Goal: Task Accomplishment & Management: Complete application form

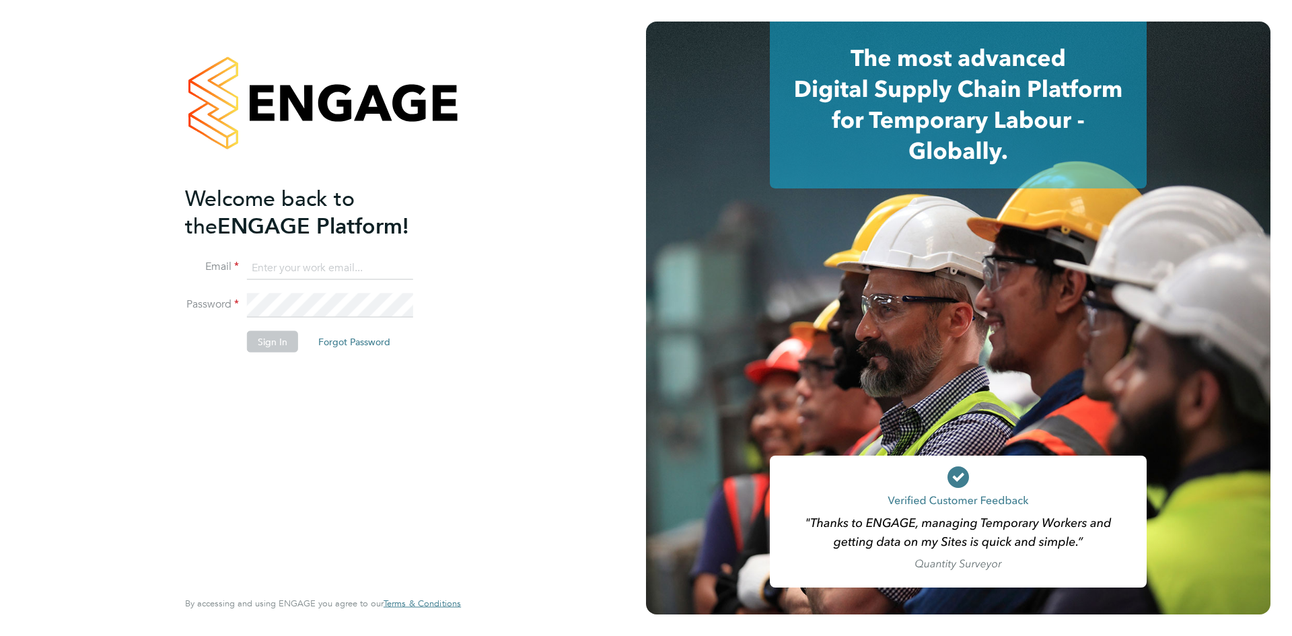
type input "[EMAIL_ADDRESS][DOMAIN_NAME]"
click at [441, 281] on li "Email [EMAIL_ADDRESS][DOMAIN_NAME]" at bounding box center [316, 275] width 263 height 38
click at [279, 336] on button "Sign In" at bounding box center [272, 342] width 51 height 22
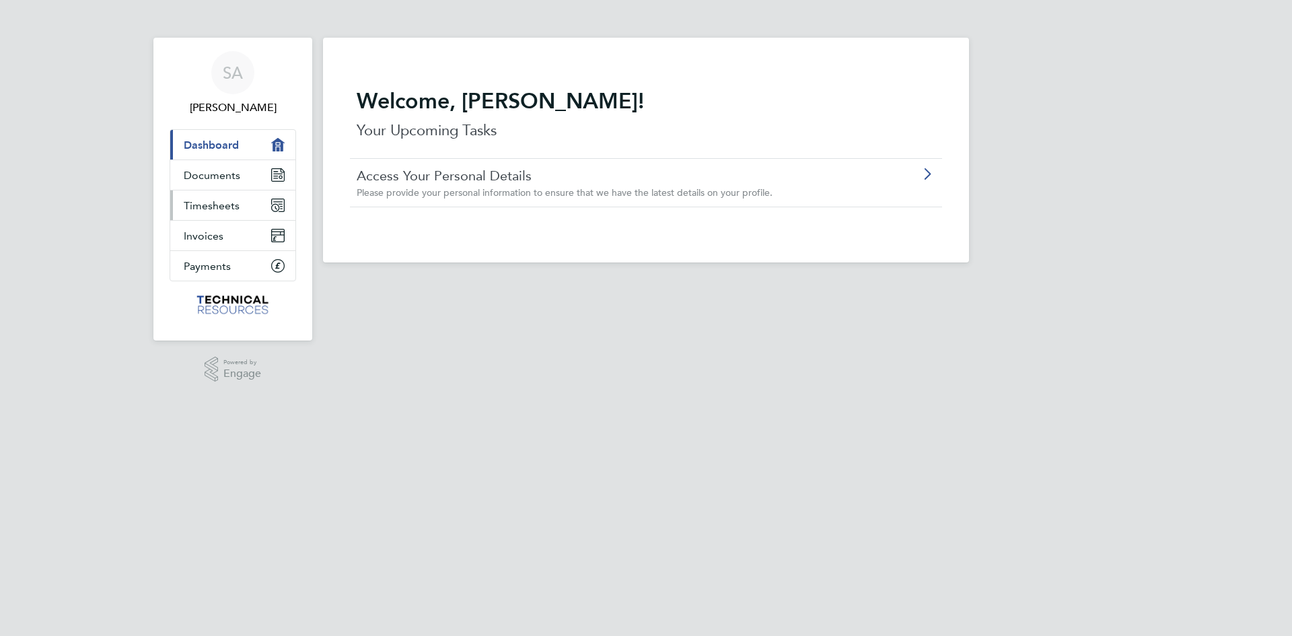
click at [209, 205] on span "Timesheets" at bounding box center [212, 205] width 56 height 13
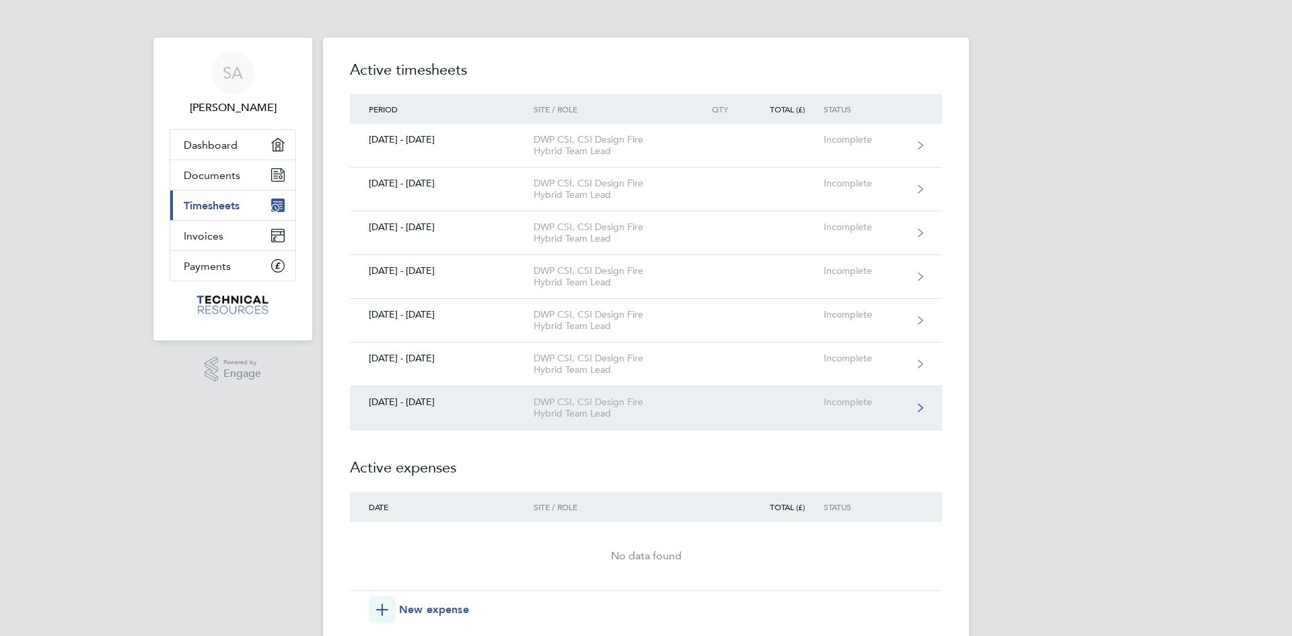
click at [835, 405] on div "Incomplete" at bounding box center [865, 401] width 83 height 11
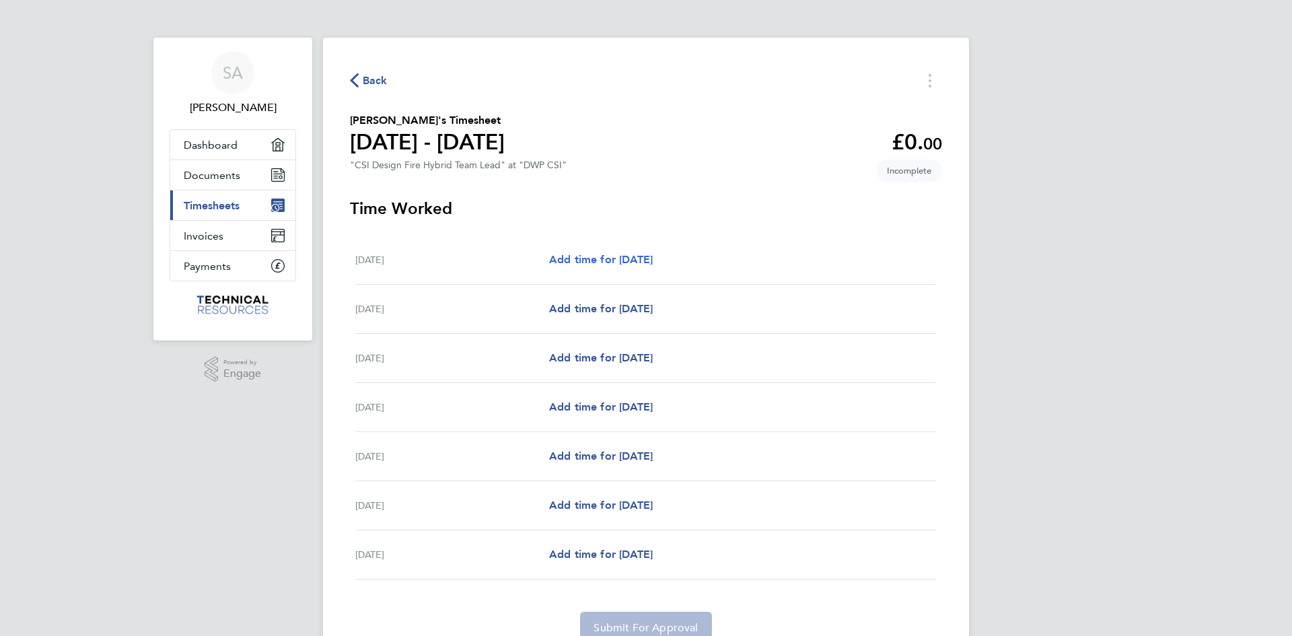
click at [600, 258] on span "Add time for Mon 22 Sep" at bounding box center [601, 259] width 104 height 13
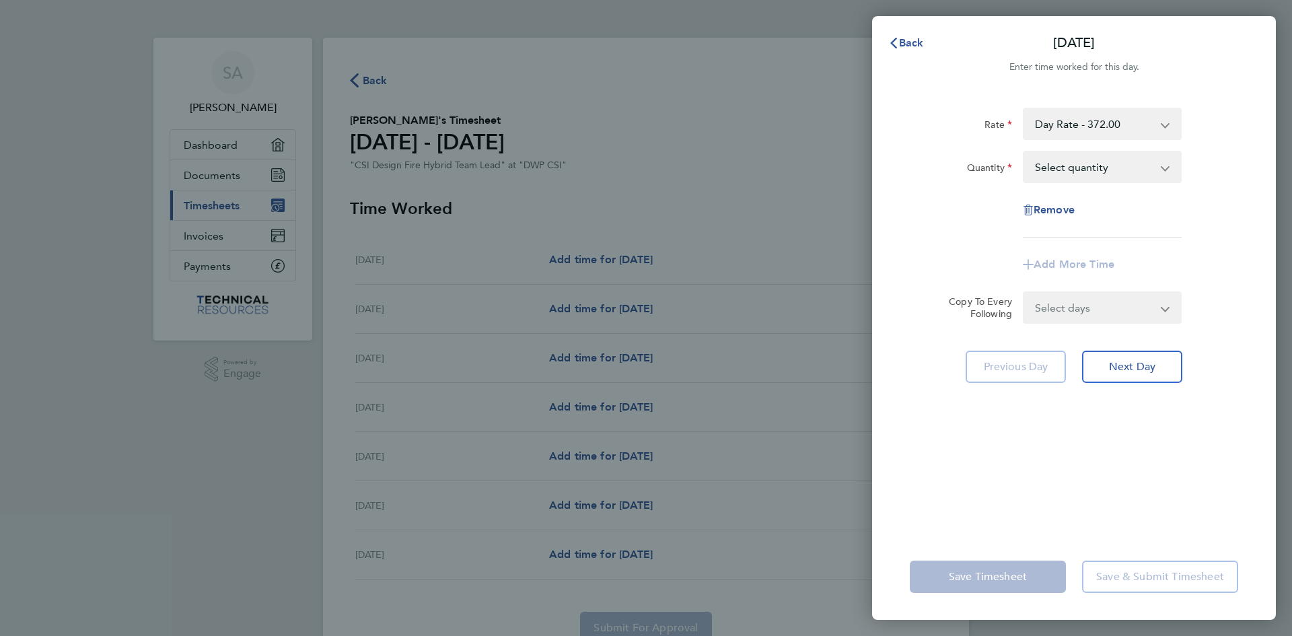
drag, startPoint x: 1090, startPoint y: 125, endPoint x: 1093, endPoint y: 137, distance: 12.6
click at [1090, 125] on select "Day Rate - 372.00 Day Rate - 418.00 Milage - 0.40" at bounding box center [1095, 124] width 140 height 30
click at [1072, 170] on select "Select quantity 0.5 1" at bounding box center [1095, 167] width 140 height 30
select select "1"
click at [1025, 152] on select "Select quantity 0.5 1" at bounding box center [1095, 167] width 140 height 30
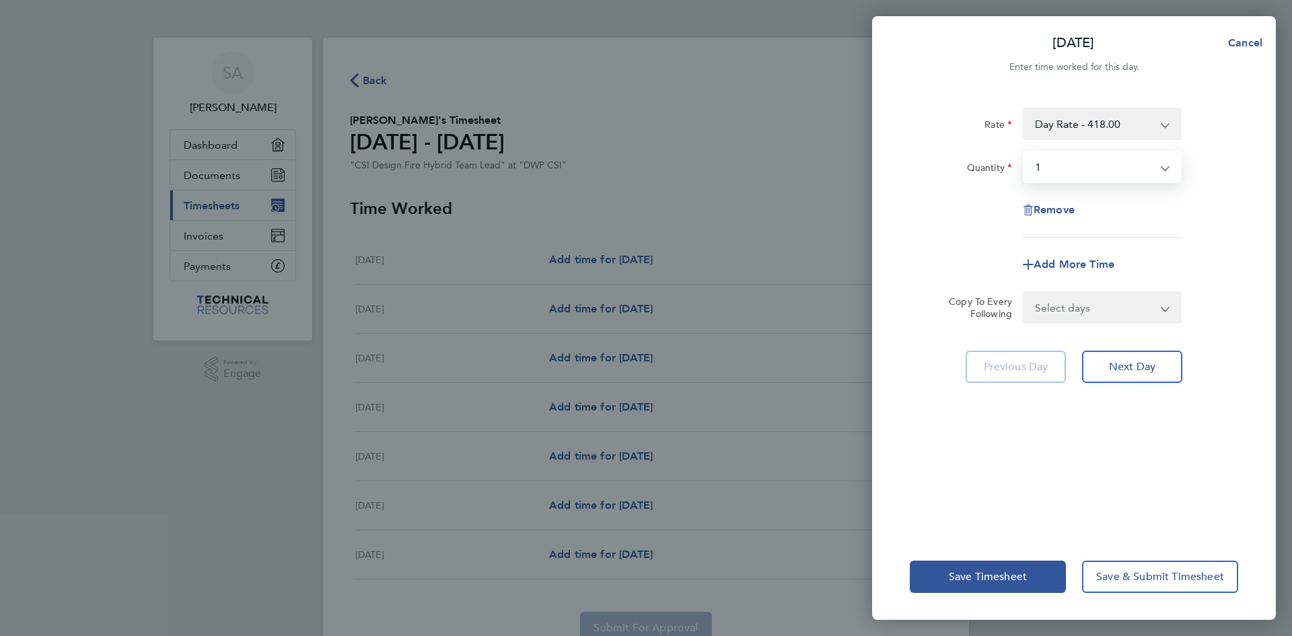
click at [1077, 308] on select "Select days Day Weekday (Mon-Fri) Weekend (Sat-Sun) Tuesday Wednesday Thursday …" at bounding box center [1095, 308] width 141 height 30
select select "WEEKDAY"
click at [1025, 293] on select "Select days Day Weekday (Mon-Fri) Weekend (Sat-Sun) Tuesday Wednesday Thursday …" at bounding box center [1095, 308] width 141 height 30
select select "2025-09-28"
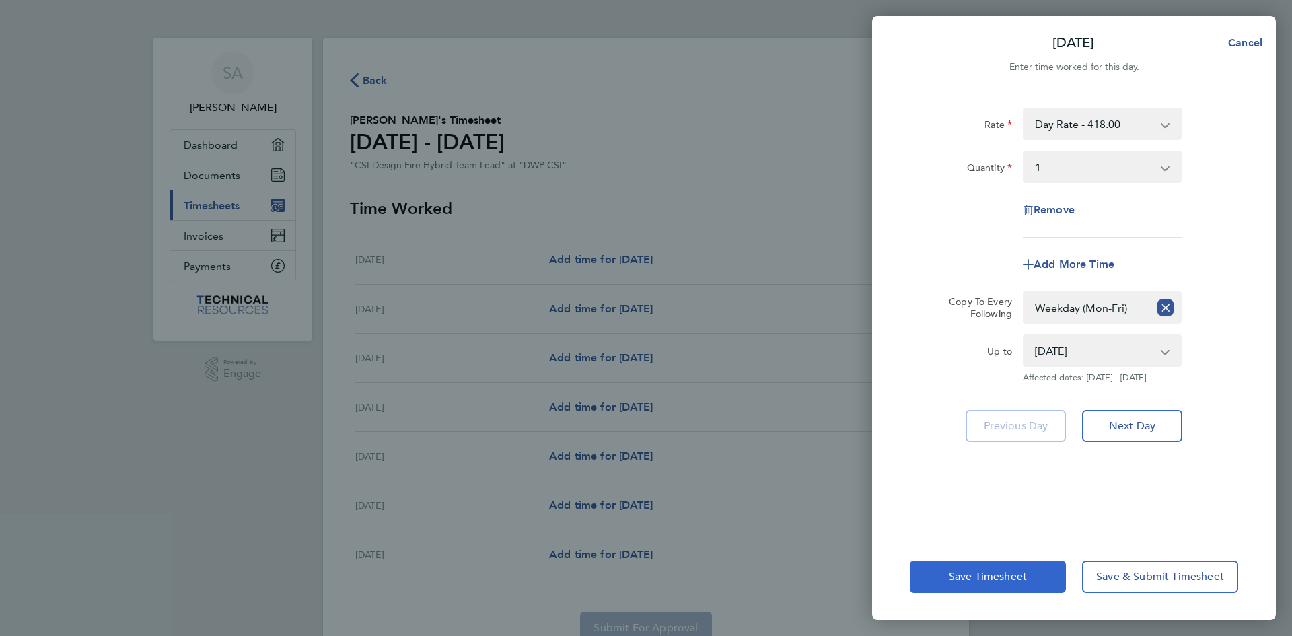
click at [1020, 573] on span "Save Timesheet" at bounding box center [988, 576] width 78 height 13
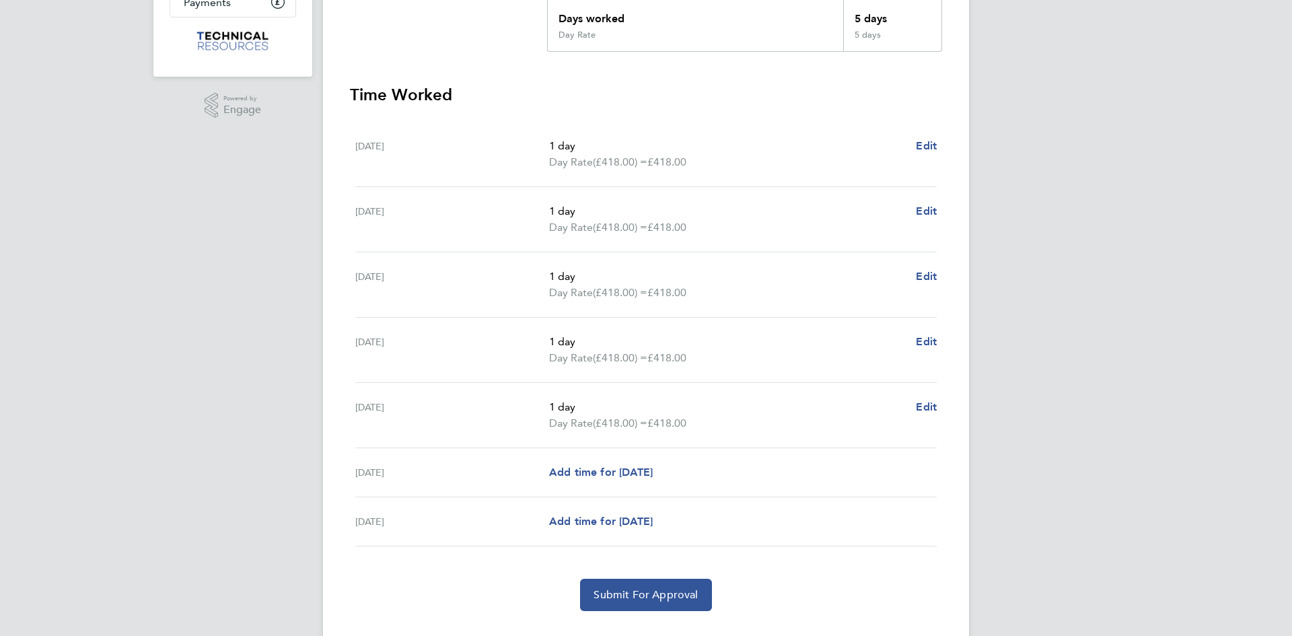
scroll to position [293, 0]
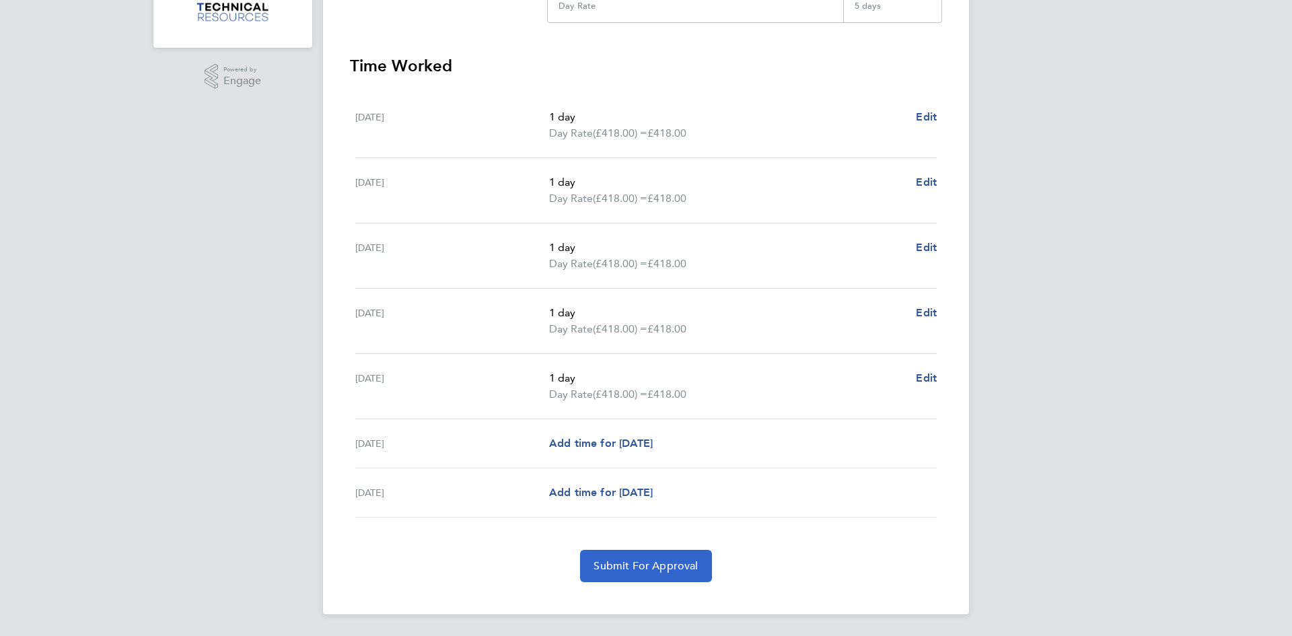
click at [664, 569] on span "Submit For Approval" at bounding box center [646, 565] width 104 height 13
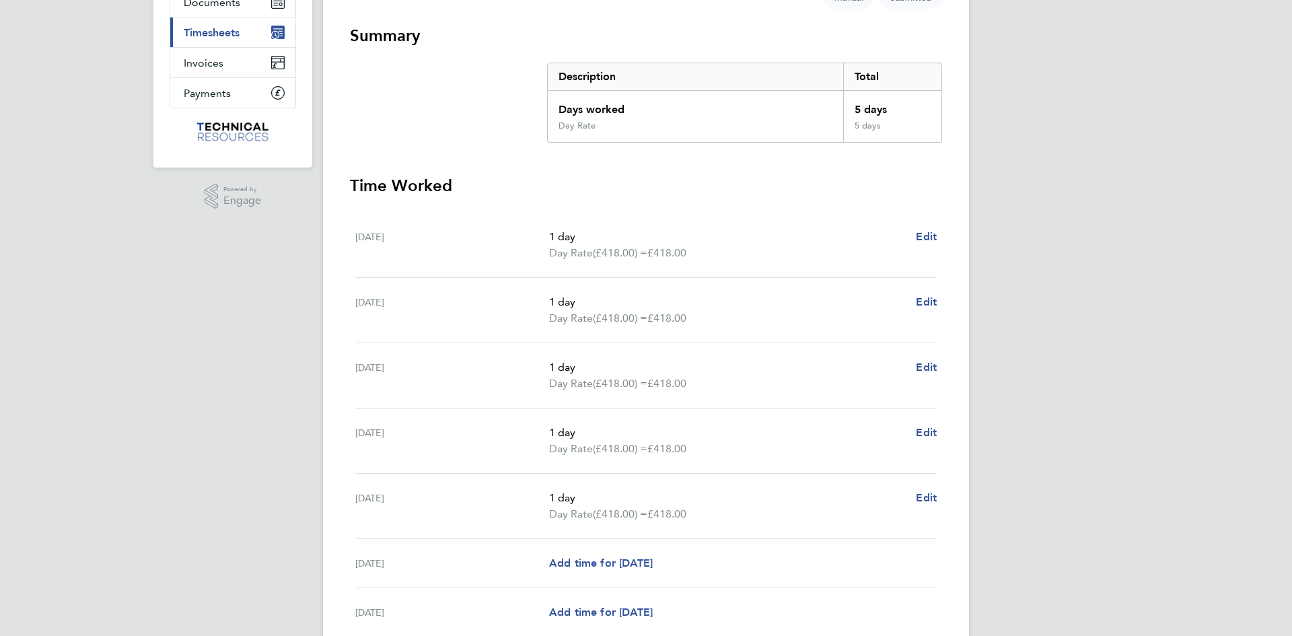
scroll to position [0, 0]
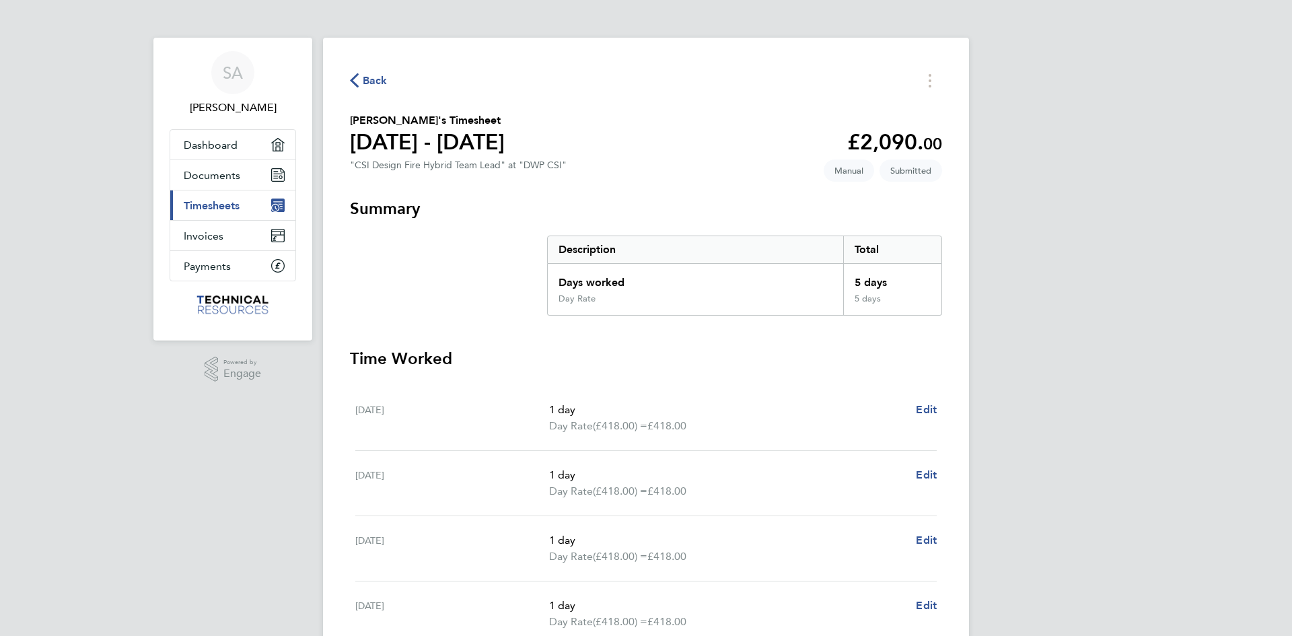
click at [382, 82] on span "Back" at bounding box center [375, 81] width 25 height 16
